Goal: Find specific page/section: Find specific page/section

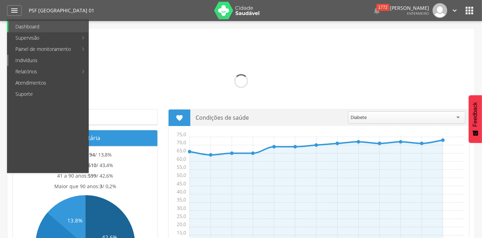
click at [27, 59] on link "Indivíduos" at bounding box center [48, 60] width 80 height 11
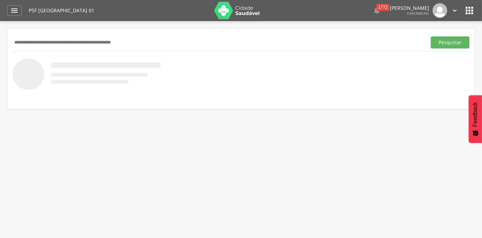
click at [40, 40] on input "text" at bounding box center [218, 42] width 411 height 12
click at [431, 36] on button "Pesquisar" at bounding box center [450, 42] width 39 height 12
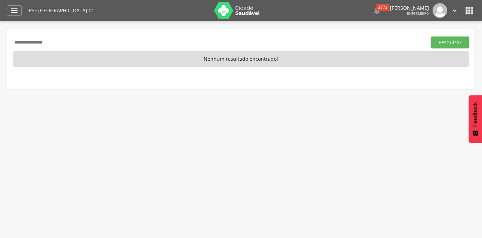
drag, startPoint x: 69, startPoint y: 41, endPoint x: -1, endPoint y: 51, distance: 70.9
click at [0, 51] on html " Dashboard Supervisão Produtividade Mapa da Cidade App desatualizado Última si…" at bounding box center [241, 119] width 482 height 238
type input "**********"
click at [431, 36] on button "Pesquisar" at bounding box center [450, 42] width 39 height 12
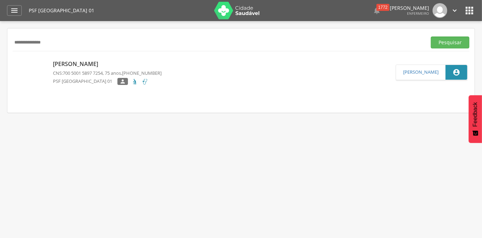
click at [71, 63] on p "[PERSON_NAME]" at bounding box center [107, 64] width 109 height 8
type input "**********"
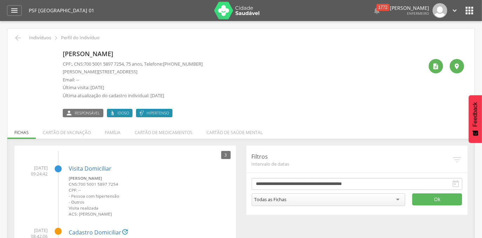
click at [23, 12] on div " Dashboard Supervisão Produtividade Mapa da Cidade App desatualizado Última si…" at bounding box center [241, 10] width 468 height 21
click at [19, 13] on div "" at bounding box center [14, 10] width 15 height 11
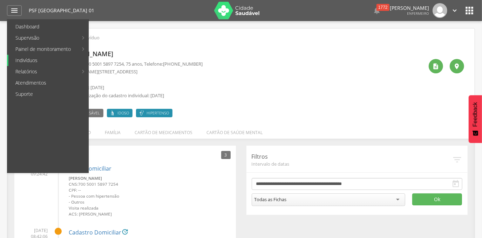
click at [24, 61] on link "Indivíduos" at bounding box center [48, 60] width 80 height 11
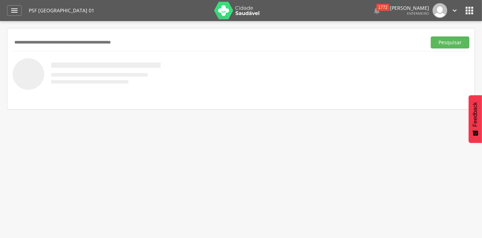
click at [73, 42] on input "text" at bounding box center [218, 42] width 411 height 12
click at [431, 36] on button "Pesquisar" at bounding box center [450, 42] width 39 height 12
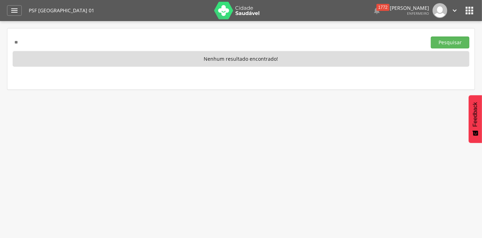
type input "*"
type input "**********"
click at [431, 36] on button "Pesquisar" at bounding box center [450, 42] width 39 height 12
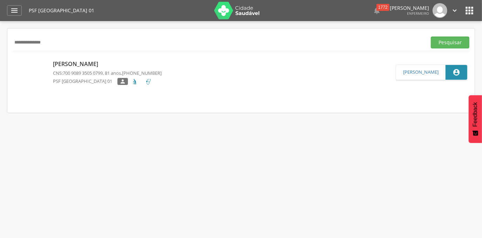
click at [60, 66] on p "[PERSON_NAME]" at bounding box center [107, 64] width 109 height 8
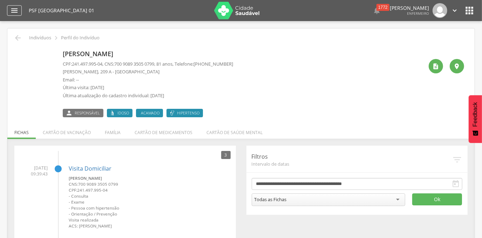
click at [12, 8] on icon "" at bounding box center [14, 10] width 8 height 8
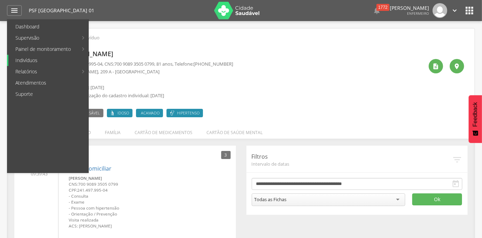
click at [28, 62] on link "Indivíduos" at bounding box center [48, 60] width 80 height 11
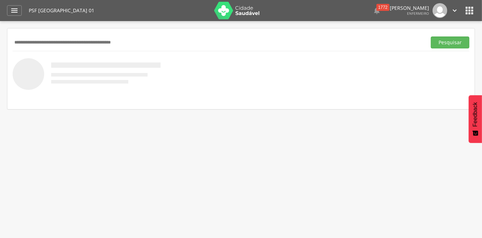
click at [40, 43] on input "text" at bounding box center [218, 42] width 411 height 12
type input "**********"
click at [431, 36] on button "Pesquisar" at bounding box center [450, 42] width 39 height 12
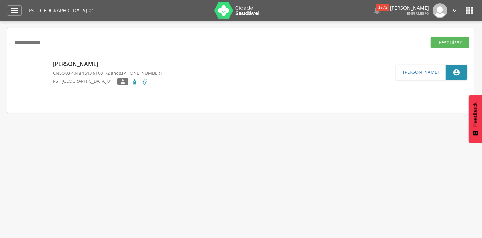
click at [90, 62] on p "[PERSON_NAME]" at bounding box center [107, 64] width 109 height 8
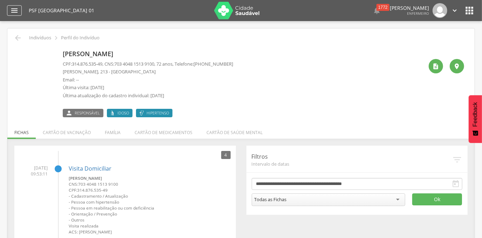
click at [15, 13] on icon "" at bounding box center [14, 10] width 8 height 8
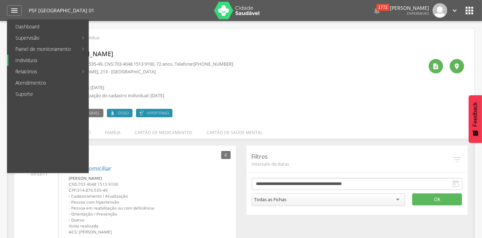
click at [25, 56] on link "Indivíduos" at bounding box center [48, 60] width 80 height 11
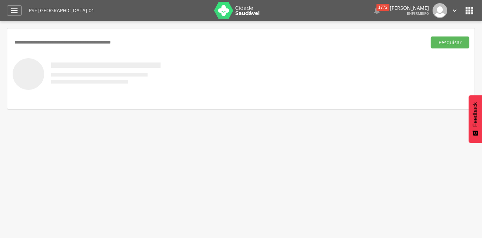
click at [60, 44] on input "text" at bounding box center [218, 42] width 411 height 12
type input "**********"
click at [431, 36] on button "Pesquisar" at bounding box center [450, 42] width 39 height 12
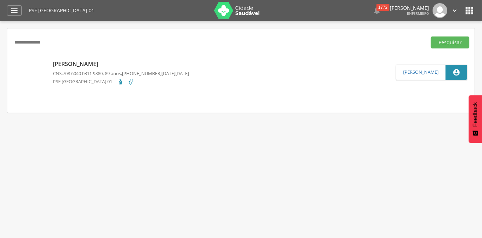
click at [66, 62] on p "[PERSON_NAME]" at bounding box center [121, 64] width 136 height 8
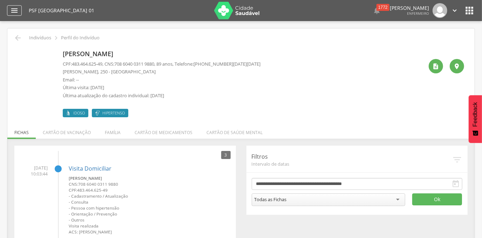
click at [16, 10] on icon "" at bounding box center [14, 10] width 8 height 8
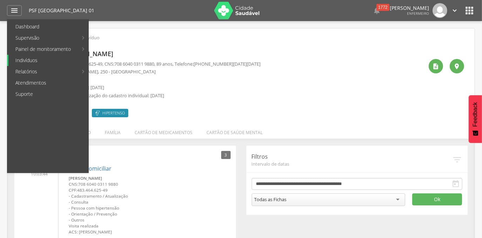
click at [22, 60] on link "Indivíduos" at bounding box center [48, 60] width 80 height 11
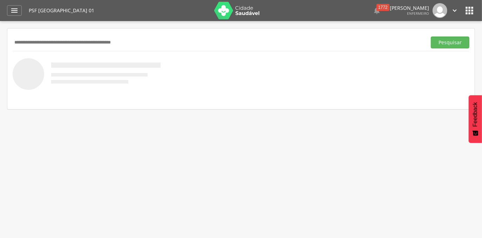
click at [32, 44] on input "text" at bounding box center [218, 42] width 411 height 12
click at [46, 40] on input "**********" at bounding box center [218, 42] width 411 height 12
type input "*"
type input "**********"
click at [431, 36] on button "Pesquisar" at bounding box center [450, 42] width 39 height 12
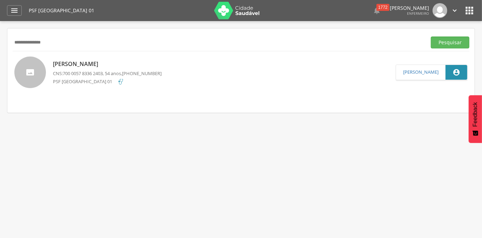
click at [78, 64] on p "[PERSON_NAME]" at bounding box center [107, 64] width 109 height 8
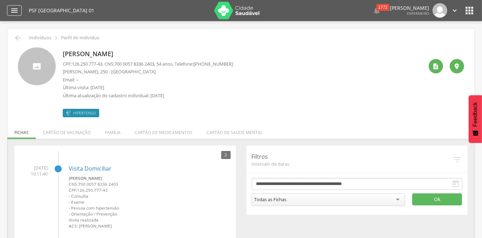
click at [13, 11] on icon "" at bounding box center [14, 10] width 8 height 8
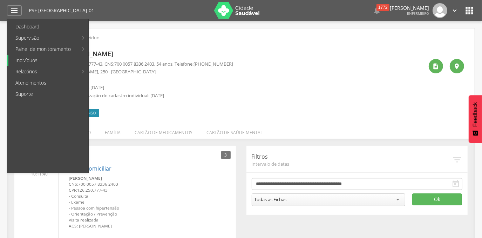
click at [24, 63] on link "Indivíduos" at bounding box center [48, 60] width 80 height 11
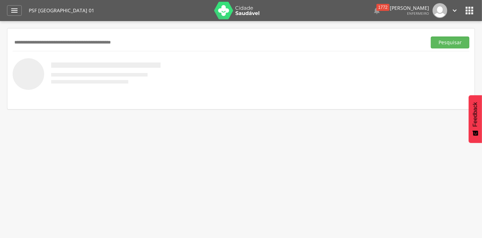
click at [59, 41] on input "text" at bounding box center [218, 42] width 411 height 12
type input "**********"
click at [431, 36] on button "Pesquisar" at bounding box center [450, 42] width 39 height 12
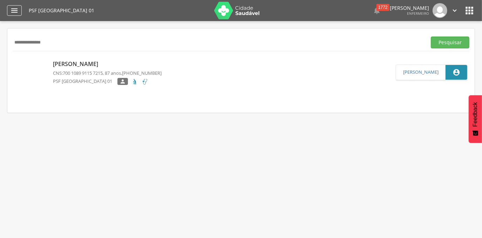
click at [17, 13] on icon "" at bounding box center [14, 10] width 8 height 8
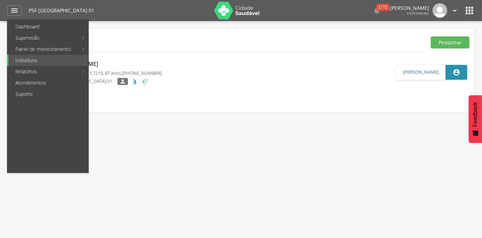
click at [224, 68] on link "[PERSON_NAME] Passos CNS: 700 1089 9115 7215 , 87 anos, [PHONE_NUMBER] [GEOGRAP…" at bounding box center [205, 72] width 382 height 32
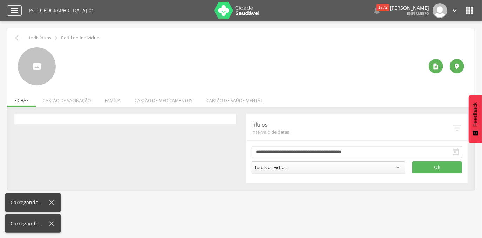
click at [11, 11] on icon "" at bounding box center [14, 10] width 8 height 8
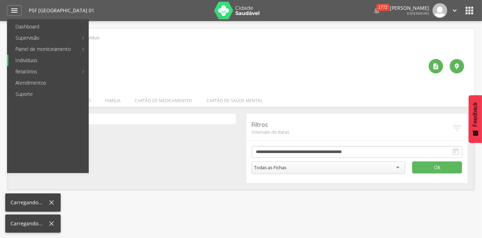
click at [21, 59] on link "Indivíduos" at bounding box center [48, 60] width 80 height 11
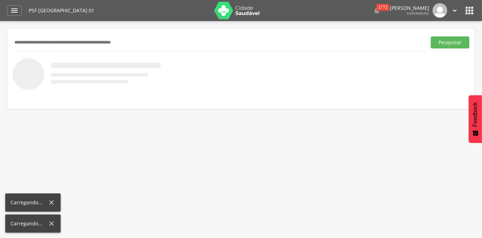
click at [56, 43] on input "text" at bounding box center [218, 42] width 411 height 12
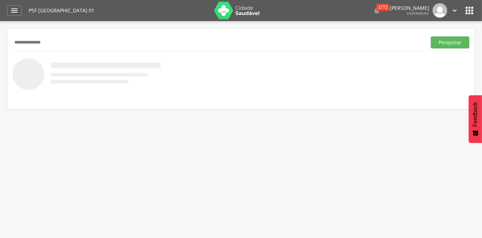
type input "**********"
click at [431, 36] on button "Pesquisar" at bounding box center [450, 42] width 39 height 12
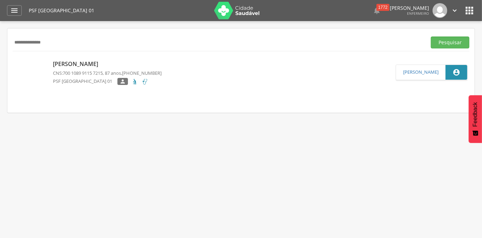
click at [93, 62] on p "[PERSON_NAME]" at bounding box center [107, 64] width 109 height 8
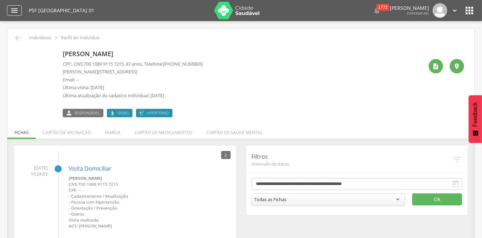
click at [17, 10] on icon "" at bounding box center [14, 10] width 8 height 8
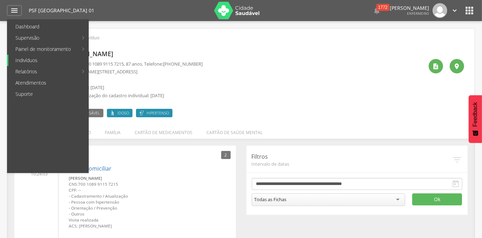
click at [20, 58] on link "Indivíduos" at bounding box center [48, 60] width 80 height 11
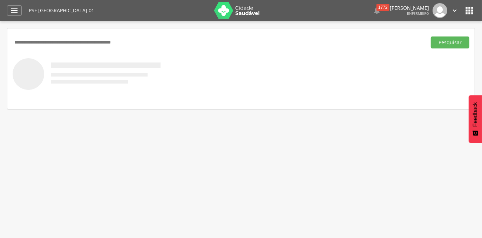
click at [33, 44] on input "text" at bounding box center [218, 42] width 411 height 12
paste input "**********"
type input "**********"
click at [431, 36] on button "Pesquisar" at bounding box center [450, 42] width 39 height 12
